Goal: Task Accomplishment & Management: Manage account settings

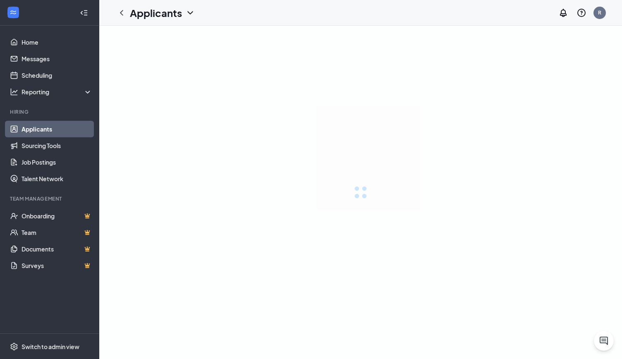
click at [50, 127] on link "Applicants" at bounding box center [57, 129] width 71 height 17
click at [42, 128] on link "Applicants" at bounding box center [57, 129] width 71 height 17
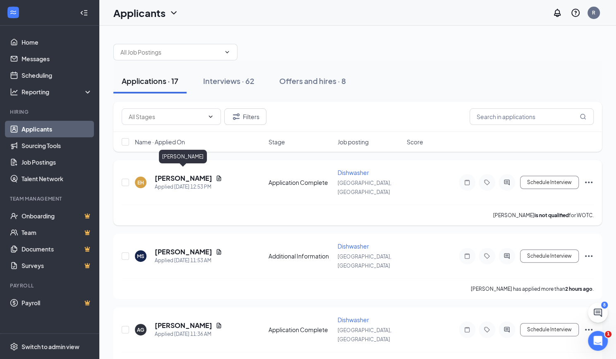
click at [198, 175] on h5 "[PERSON_NAME]" at bounding box center [184, 178] width 58 height 9
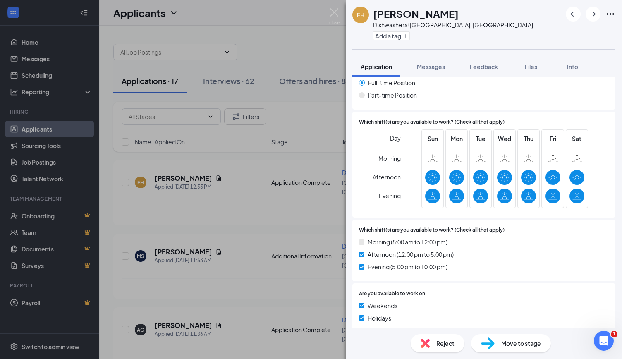
scroll to position [405, 0]
click at [517, 349] on div "Move to stage" at bounding box center [511, 343] width 80 height 18
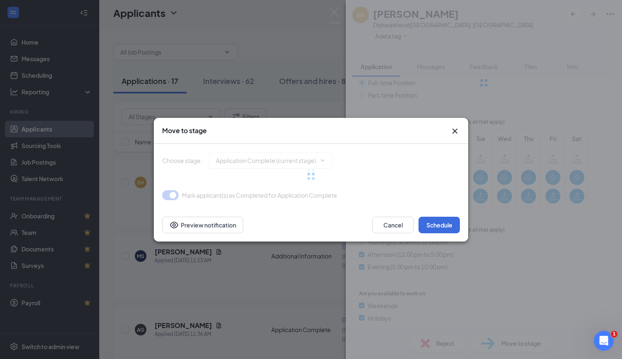
type input "Onsite Interview (next stage)"
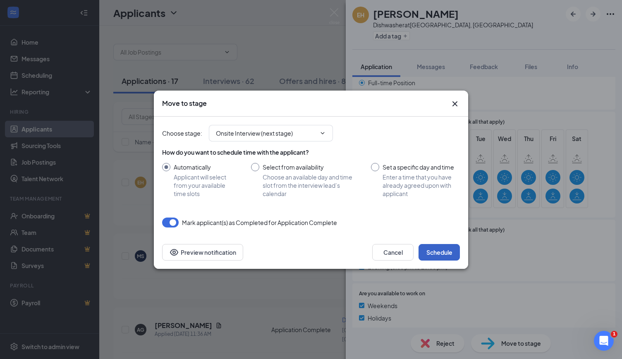
click at [439, 258] on button "Schedule" at bounding box center [439, 252] width 41 height 17
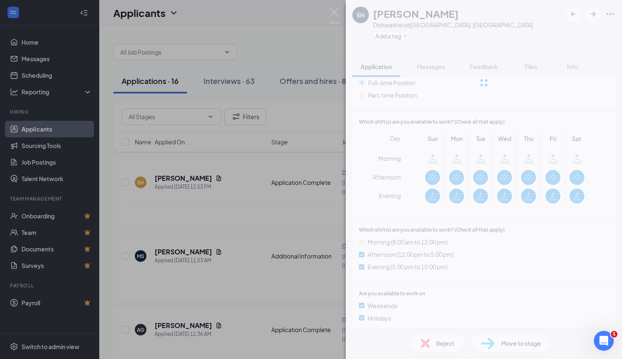
click at [279, 39] on div "EH [PERSON_NAME] Dishwasher at [GEOGRAPHIC_DATA], [GEOGRAPHIC_DATA] Add a tag A…" at bounding box center [311, 179] width 622 height 359
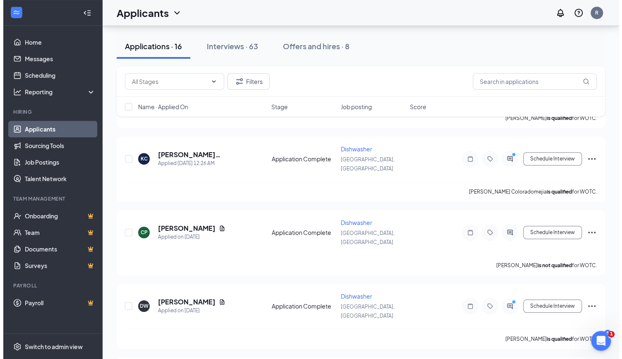
scroll to position [442, 0]
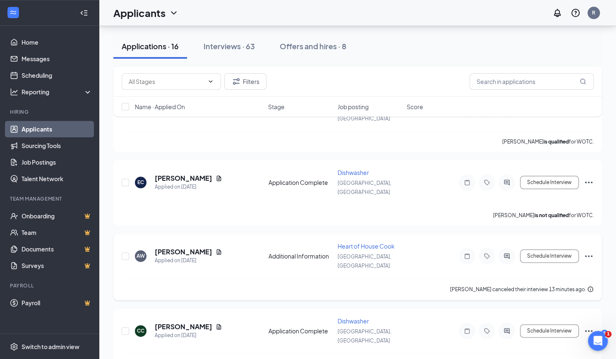
click at [180, 248] on h5 "[PERSON_NAME]" at bounding box center [184, 252] width 58 height 9
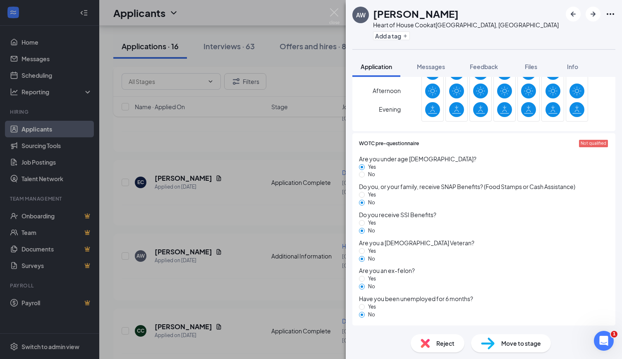
click at [521, 345] on span "Move to stage" at bounding box center [522, 343] width 40 height 9
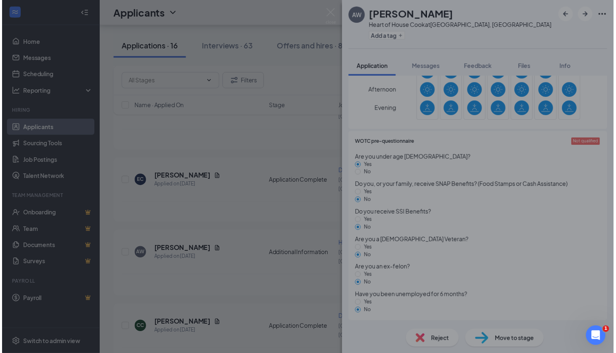
scroll to position [339, 0]
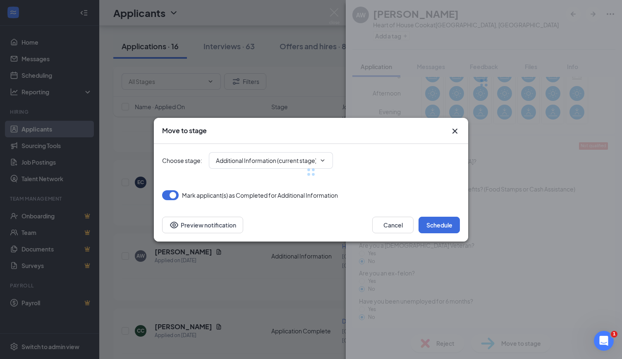
type input "Onsite Interview (next stage)"
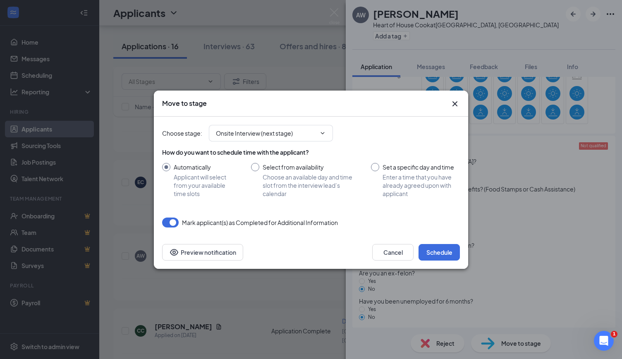
click at [445, 224] on div "Mark applicant(s) as Completed for Additional Information" at bounding box center [311, 223] width 298 height 10
click at [442, 248] on button "Schedule" at bounding box center [439, 252] width 41 height 17
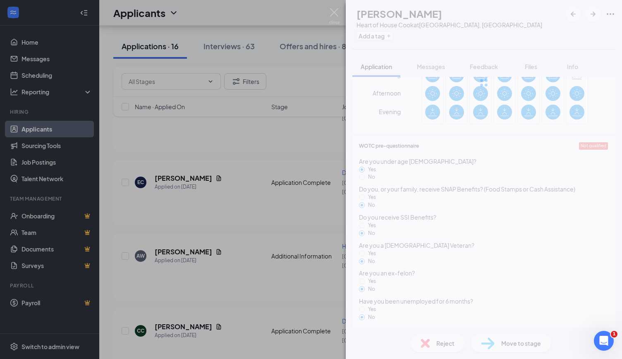
click at [60, 168] on div "AW [PERSON_NAME] Worker Heart of House Cook at [GEOGRAPHIC_DATA], [GEOGRAPHIC_D…" at bounding box center [311, 179] width 622 height 359
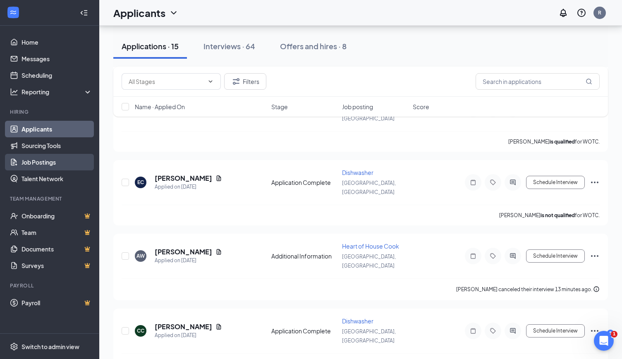
click at [53, 168] on link "Job Postings" at bounding box center [57, 162] width 71 height 17
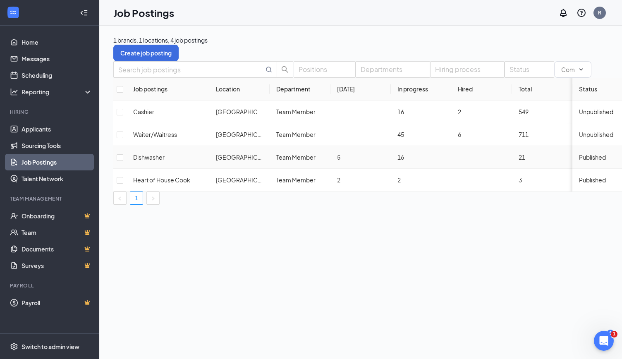
click at [579, 161] on span "Published" at bounding box center [592, 157] width 27 height 7
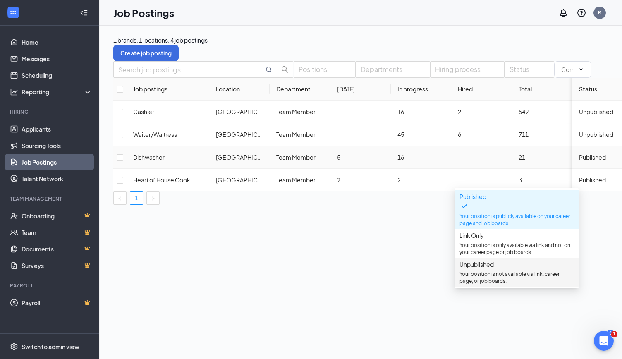
click at [486, 276] on p "Your position is not available via link, career page, or job boards." at bounding box center [517, 278] width 114 height 14
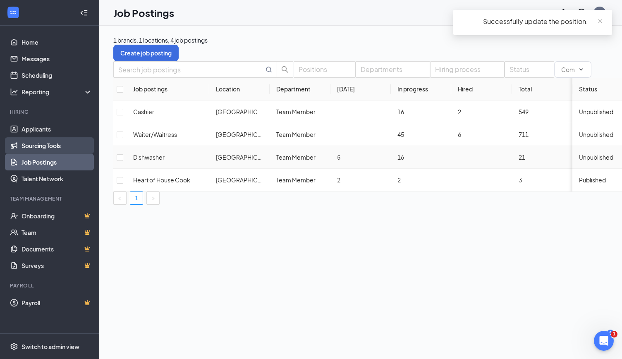
click at [67, 147] on link "Sourcing Tools" at bounding box center [57, 145] width 71 height 17
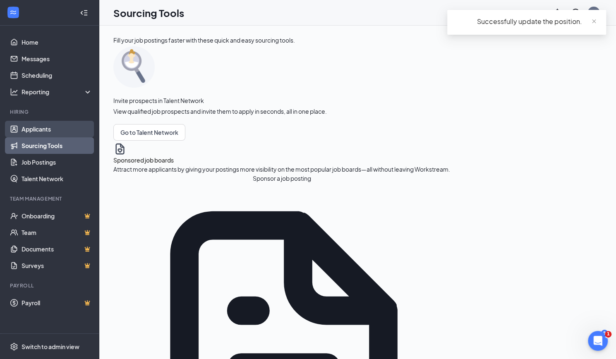
click at [63, 133] on link "Applicants" at bounding box center [57, 129] width 71 height 17
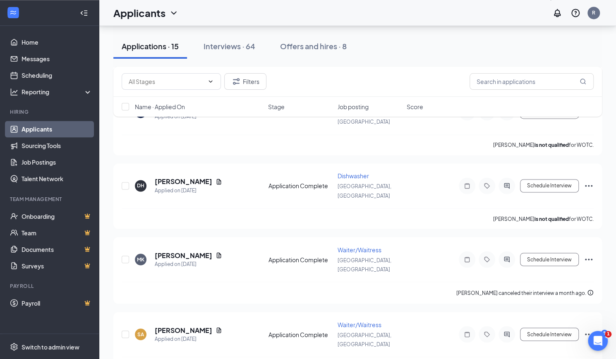
scroll to position [763, 0]
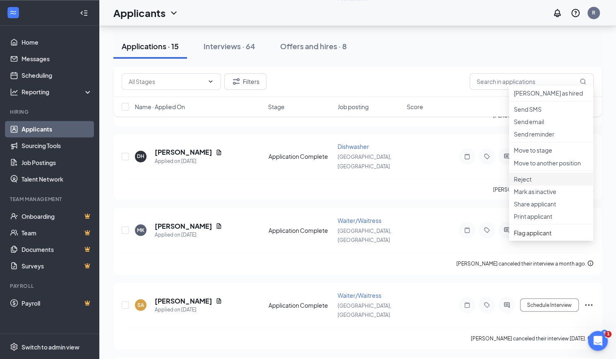
click at [549, 183] on p "Reject" at bounding box center [551, 179] width 75 height 8
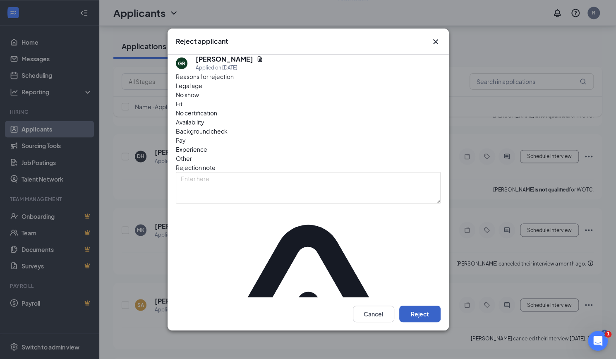
click at [424, 306] on button "Reject" at bounding box center [419, 314] width 41 height 17
click at [426, 306] on button "button" at bounding box center [419, 314] width 41 height 17
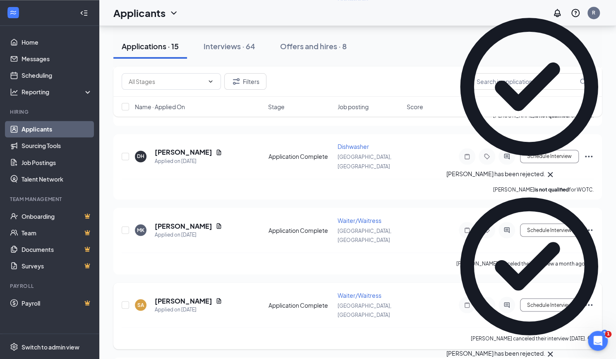
click at [589, 304] on icon "Ellipses" at bounding box center [588, 305] width 7 height 2
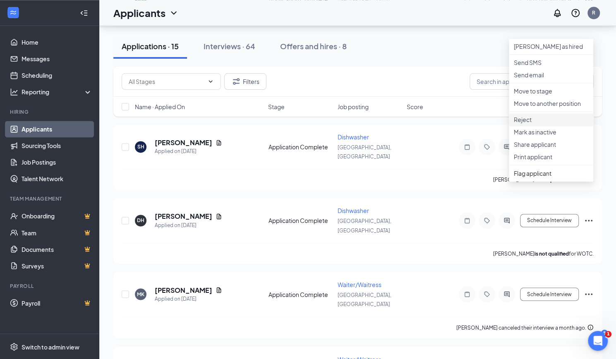
click at [548, 124] on p "Reject" at bounding box center [551, 119] width 75 height 8
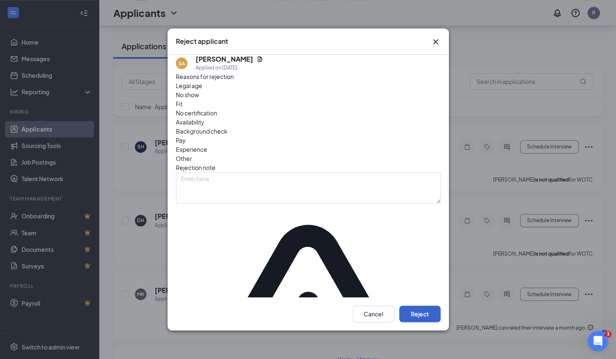
click at [421, 306] on button "Reject" at bounding box center [419, 314] width 41 height 17
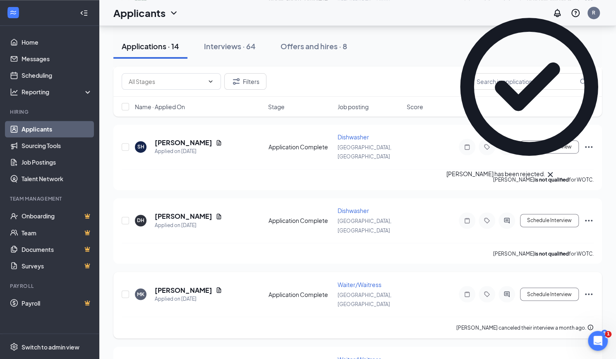
click at [590, 289] on icon "Ellipses" at bounding box center [589, 294] width 10 height 10
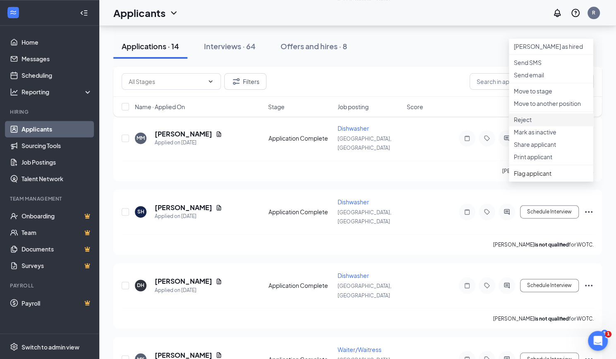
click at [550, 124] on p "Reject" at bounding box center [551, 119] width 75 height 8
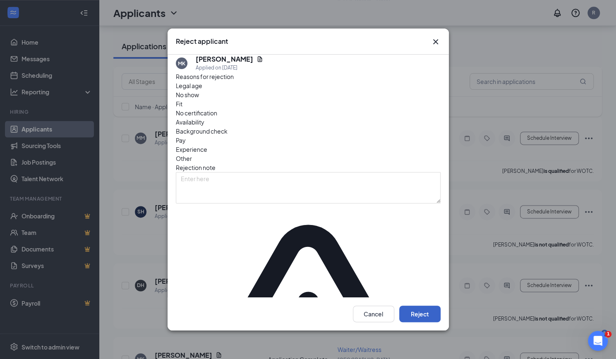
click at [425, 306] on button "Reject" at bounding box center [419, 314] width 41 height 17
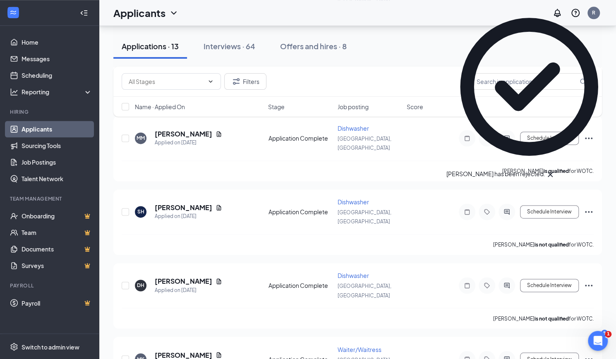
scroll to position [569, 0]
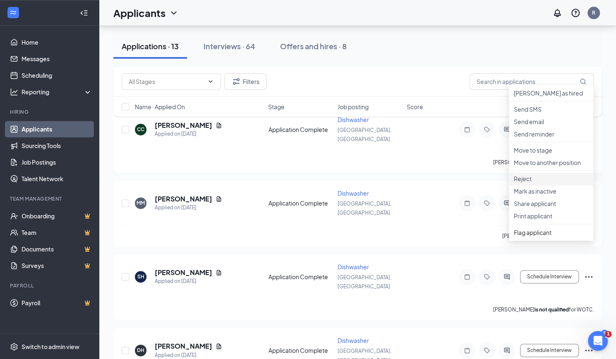
click at [545, 185] on li "Reject" at bounding box center [551, 179] width 84 height 12
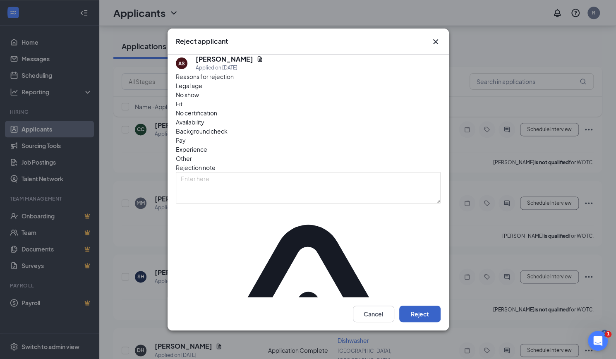
click at [425, 306] on button "Reject" at bounding box center [419, 314] width 41 height 17
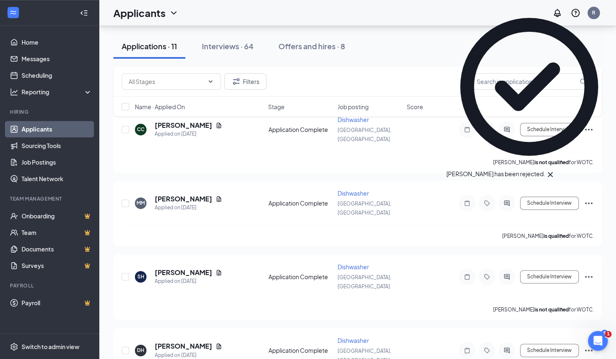
scroll to position [505, 0]
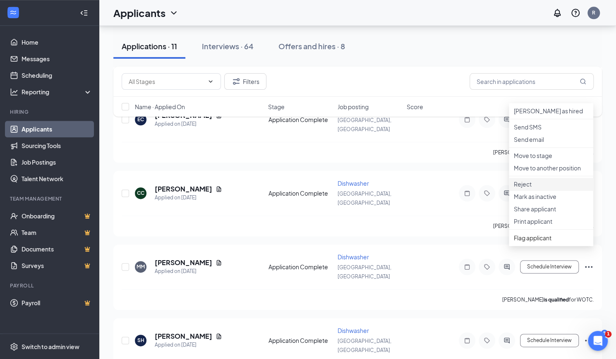
click at [536, 190] on li "Reject" at bounding box center [551, 184] width 84 height 12
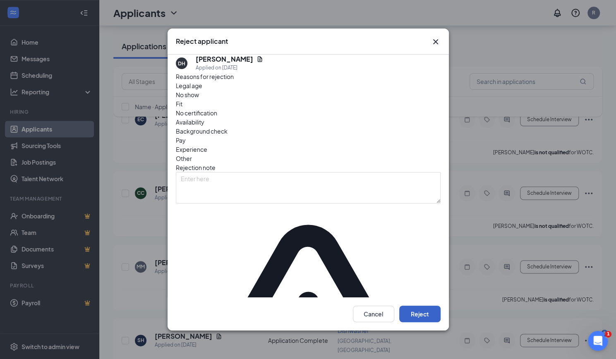
click at [421, 306] on button "Reject" at bounding box center [419, 314] width 41 height 17
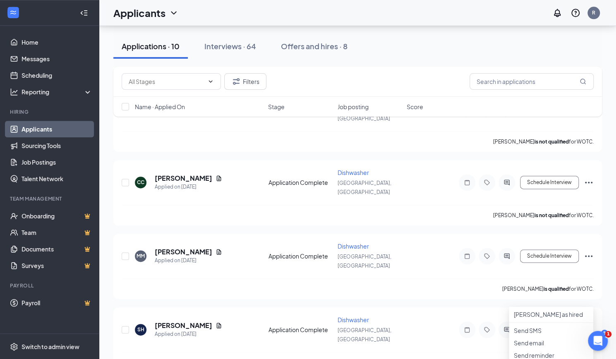
scroll to position [542, 0]
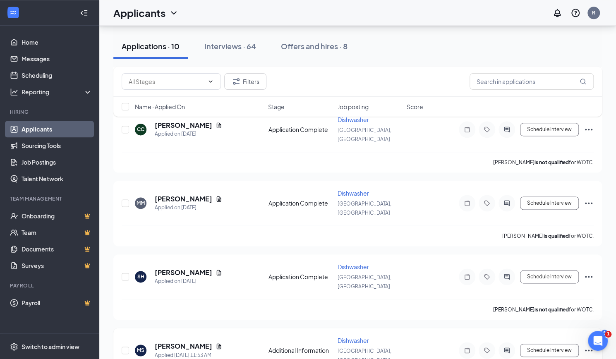
scroll to position [573, 0]
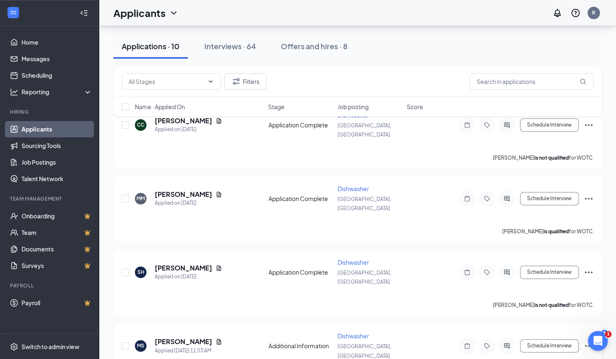
click at [589, 345] on icon "Ellipses" at bounding box center [588, 346] width 7 height 2
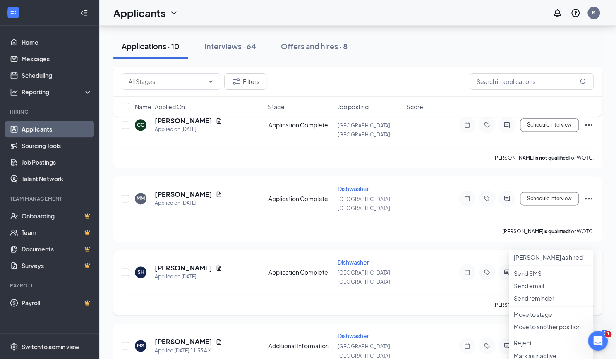
click at [589, 272] on icon "Ellipses" at bounding box center [588, 273] width 7 height 2
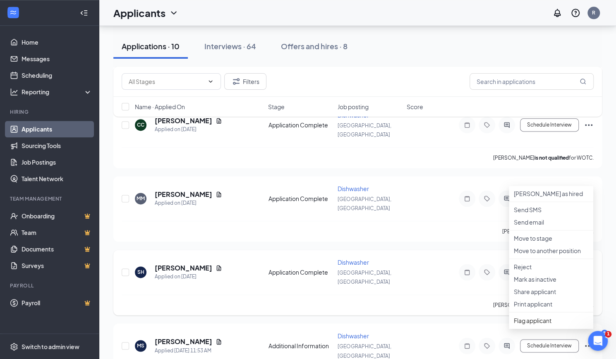
click at [417, 295] on div "[PERSON_NAME] is not qualified for WOTC." at bounding box center [358, 305] width 472 height 21
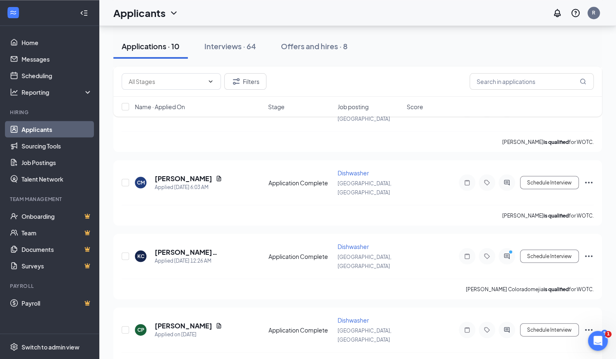
scroll to position [1079, 0]
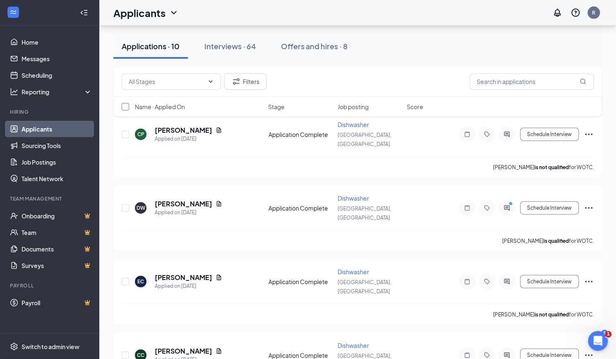
click at [127, 109] on input "checkbox" at bounding box center [125, 106] width 7 height 7
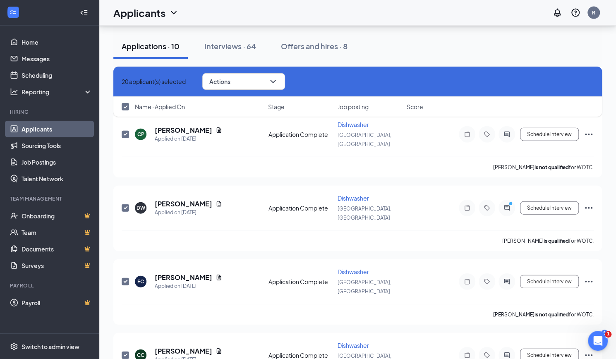
checkbox input "true"
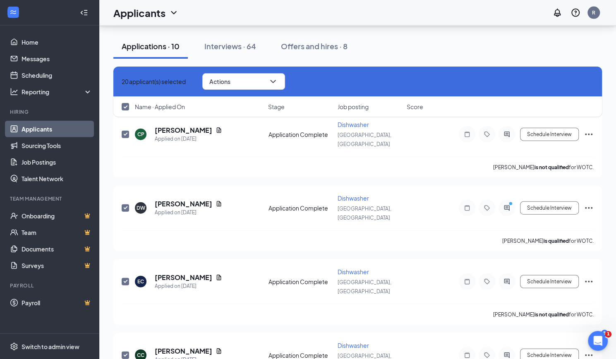
checkbox input "true"
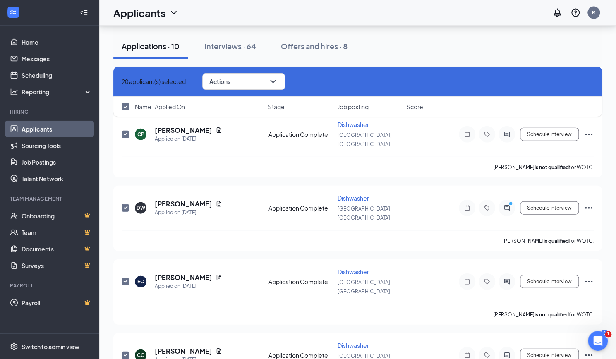
checkbox input "true"
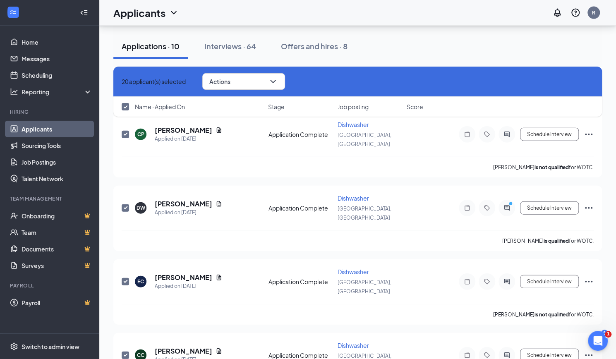
checkbox input "true"
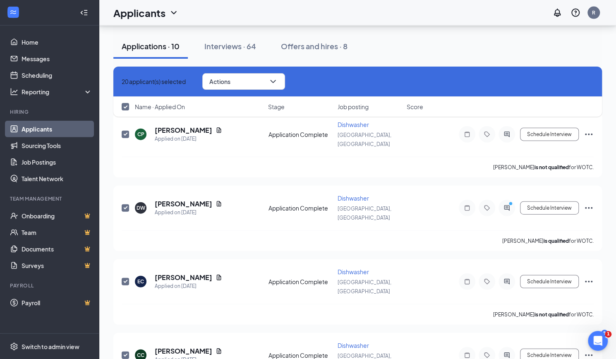
checkbox input "true"
click at [276, 81] on button "Actions" at bounding box center [243, 81] width 83 height 17
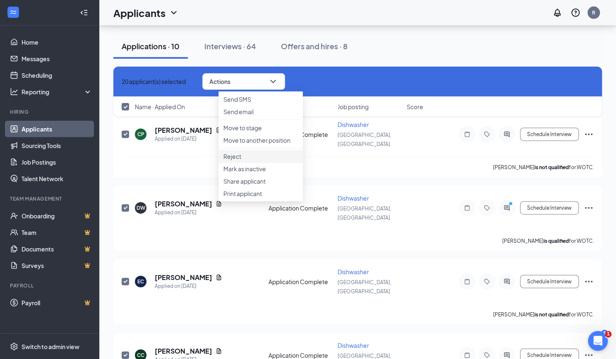
click at [268, 161] on p "Reject" at bounding box center [261, 156] width 75 height 8
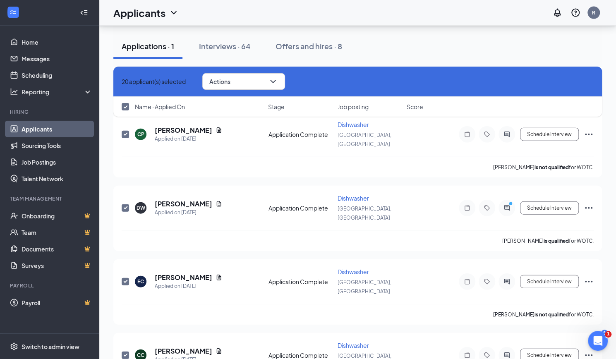
checkbox input "false"
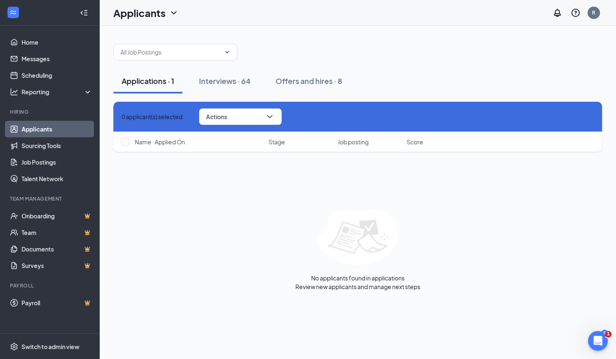
scroll to position [0, 0]
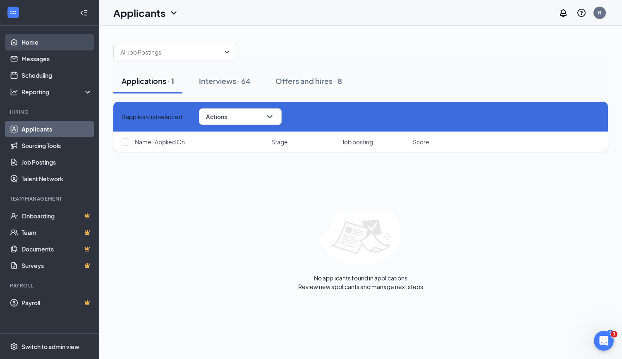
click at [50, 39] on link "Home" at bounding box center [57, 42] width 71 height 17
